Goal: Find contact information

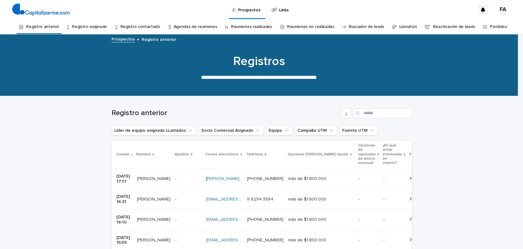
drag, startPoint x: 257, startPoint y: 177, endPoint x: 203, endPoint y: 177, distance: 54.9
click at [204, 177] on td "[PERSON_NAME][EMAIL_ADDRESS][PERSON_NAME][DOMAIN_NAME] [PERSON_NAME][DOMAIN_NAM…" at bounding box center [224, 178] width 41 height 21
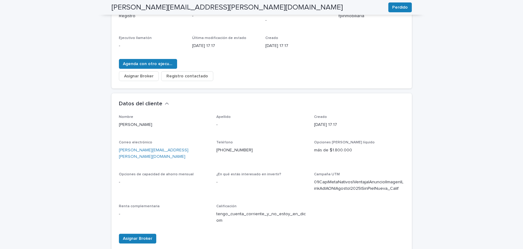
scroll to position [102, 0]
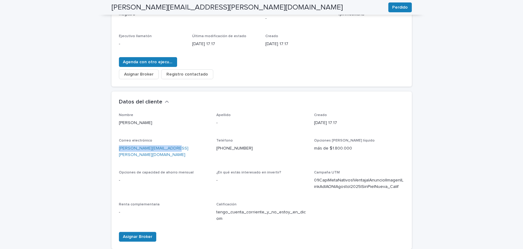
drag, startPoint x: 168, startPoint y: 149, endPoint x: 117, endPoint y: 147, distance: 50.9
click at [119, 147] on p "[PERSON_NAME][EMAIL_ADDRESS][PERSON_NAME][DOMAIN_NAME]" at bounding box center [164, 151] width 90 height 13
copy font "[PERSON_NAME][EMAIL_ADDRESS][PERSON_NAME][DOMAIN_NAME]"
